Goal: Entertainment & Leisure: Consume media (video, audio)

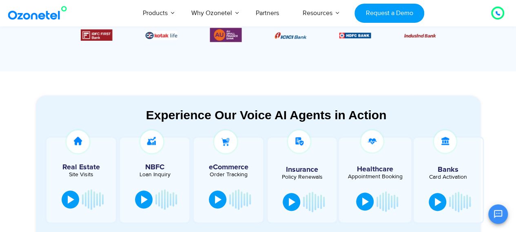
scroll to position [421, 0]
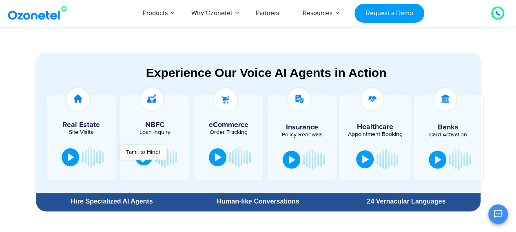
click at [143, 164] on button at bounding box center [144, 157] width 18 height 18
click at [217, 159] on div at bounding box center [218, 157] width 7 height 8
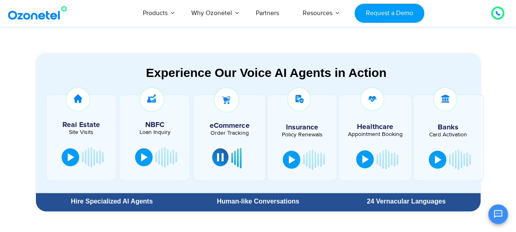
click at [222, 159] on div at bounding box center [220, 157] width 7 height 8
click at [435, 157] on div at bounding box center [438, 159] width 7 height 8
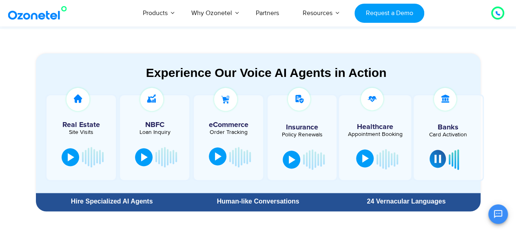
click at [365, 160] on div at bounding box center [365, 159] width 7 height 8
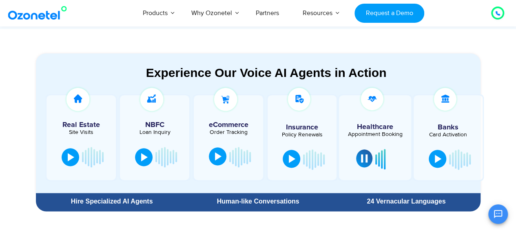
click at [291, 161] on div at bounding box center [292, 159] width 7 height 8
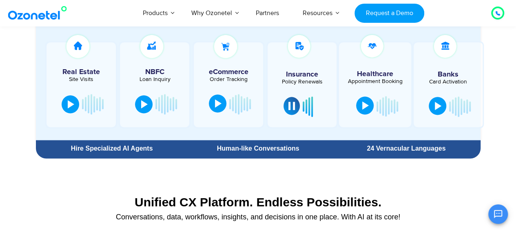
scroll to position [475, 0]
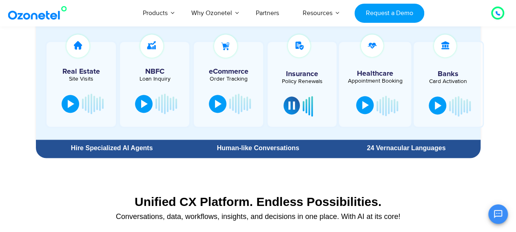
click at [373, 148] on div "24 Vernacular Languages" at bounding box center [406, 148] width 140 height 7
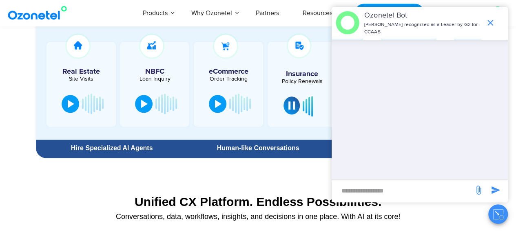
click at [231, 184] on section "Unified CX Platform. Endless Possibilities. Conversations, data, workflows, ins…" at bounding box center [258, 206] width 445 height 54
click at [288, 103] on div at bounding box center [291, 106] width 7 height 8
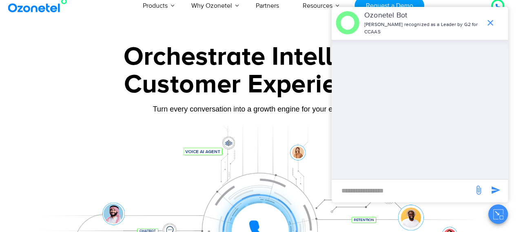
scroll to position [0, 0]
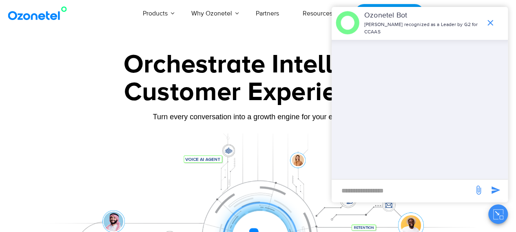
click at [272, 133] on div "Orchestrate Intelligent Customer Experiences Turn every conversation into a gro…" at bounding box center [258, 187] width 453 height 270
click at [489, 21] on icon "end chat or minimize" at bounding box center [490, 23] width 6 height 6
